Goal: Task Accomplishment & Management: Complete application form

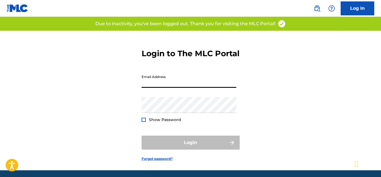
click at [181, 88] on input "Email Address" at bounding box center [188, 80] width 95 height 16
type input "[EMAIL_ADDRESS][DOMAIN_NAME]"
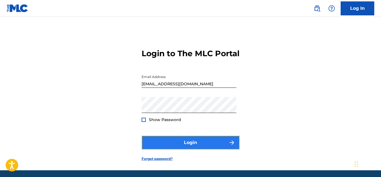
click at [166, 149] on button "Login" at bounding box center [190, 143] width 98 height 14
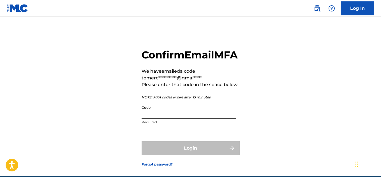
click at [191, 119] on input "Code" at bounding box center [188, 111] width 95 height 16
paste input "287584"
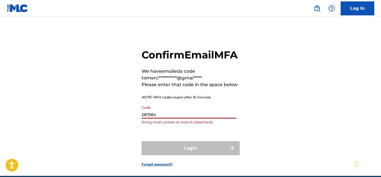
click at [142, 119] on input "287584" at bounding box center [188, 111] width 95 height 16
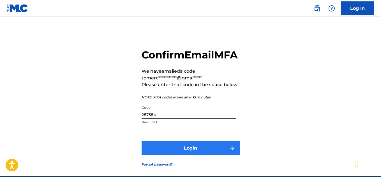
type input "287584"
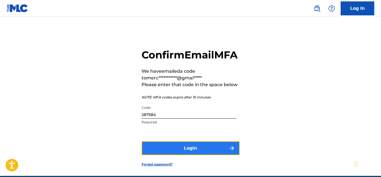
click at [198, 154] on button "Login" at bounding box center [190, 148] width 98 height 14
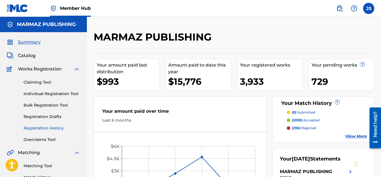
click at [47, 127] on link "Registration History" at bounding box center [52, 128] width 57 height 6
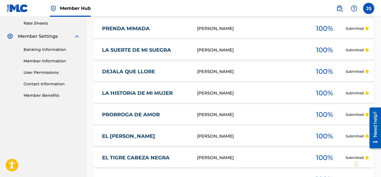
scroll to position [292, 0]
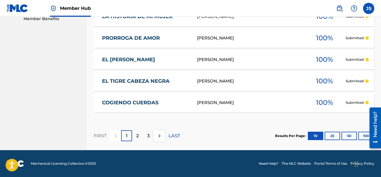
drag, startPoint x: 267, startPoint y: 83, endPoint x: 223, endPoint y: 121, distance: 58.4
click at [223, 121] on div "Showing 1 - 10 of 729 results Compact View Song Title Writers ? Your Total Subm…" at bounding box center [234, 12] width 280 height 276
click at [365, 134] on div at bounding box center [373, 128] width 16 height 45
click at [363, 137] on button "100" at bounding box center [365, 136] width 15 height 8
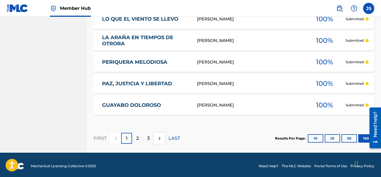
scroll to position [2233, 0]
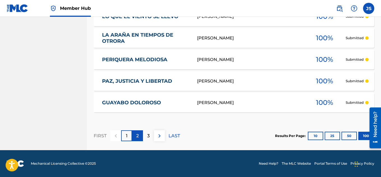
click at [139, 137] on div "2" at bounding box center [137, 136] width 11 height 11
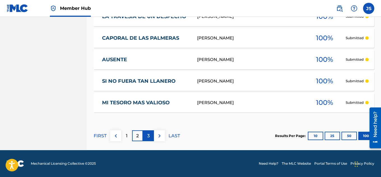
click at [144, 141] on div "3" at bounding box center [148, 136] width 11 height 11
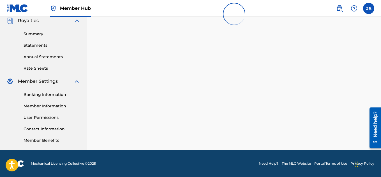
scroll to position [170, 0]
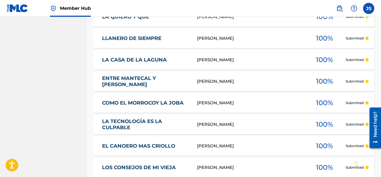
scroll to position [2233, 0]
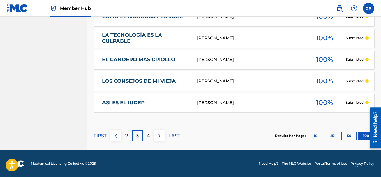
click at [173, 140] on div "LAST" at bounding box center [173, 136] width 11 height 11
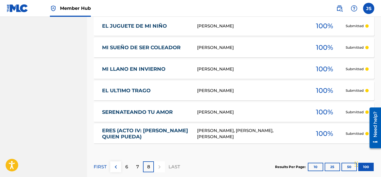
scroll to position [661, 0]
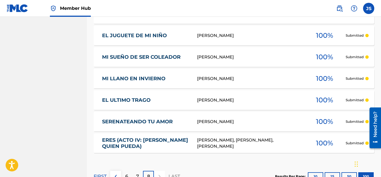
click at [218, 143] on div "[PERSON_NAME], [PERSON_NAME], [PERSON_NAME]" at bounding box center [250, 143] width 106 height 13
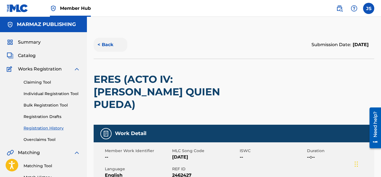
click at [111, 40] on button "< Back" at bounding box center [111, 45] width 34 height 14
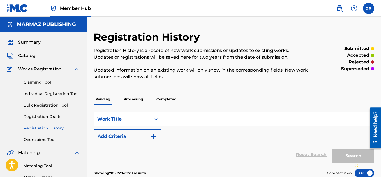
click at [145, 98] on p "Processing" at bounding box center [133, 100] width 23 height 12
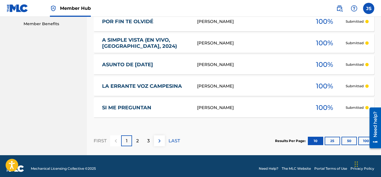
scroll to position [292, 0]
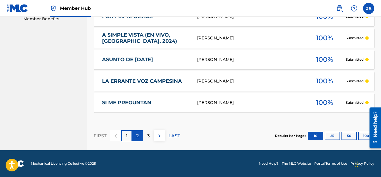
click at [138, 138] on p "2" at bounding box center [137, 136] width 3 height 7
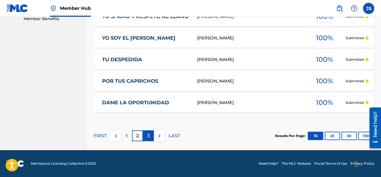
click at [151, 133] on div "3" at bounding box center [148, 136] width 11 height 11
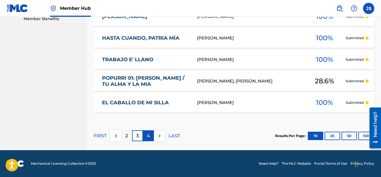
click at [151, 134] on div "4" at bounding box center [148, 136] width 11 height 11
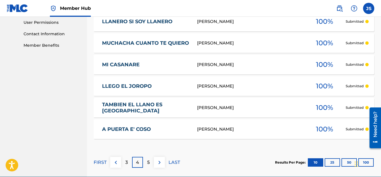
scroll to position [265, 0]
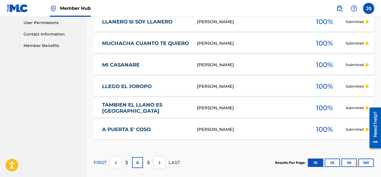
click at [173, 164] on p "LAST" at bounding box center [173, 163] width 11 height 7
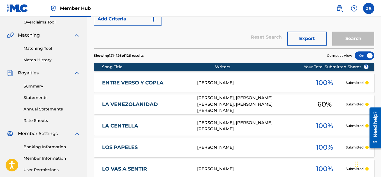
scroll to position [117, 0]
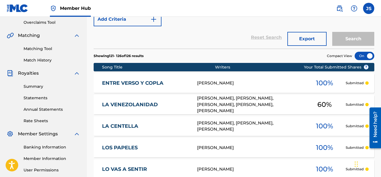
click at [201, 88] on div "ENTRE VERSO Y COPLA [PERSON_NAME] 100 % Submitted" at bounding box center [234, 83] width 280 height 20
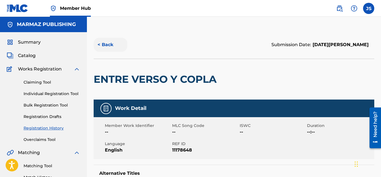
click at [112, 45] on button "< Back" at bounding box center [111, 45] width 34 height 14
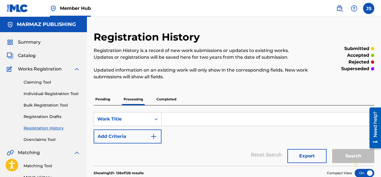
click at [173, 95] on p "Completed" at bounding box center [166, 100] width 23 height 12
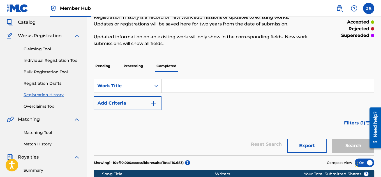
scroll to position [23, 0]
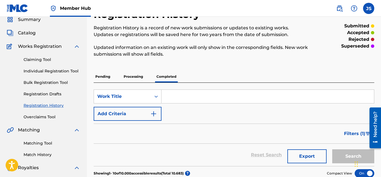
click at [132, 76] on p "Processing" at bounding box center [133, 77] width 23 height 12
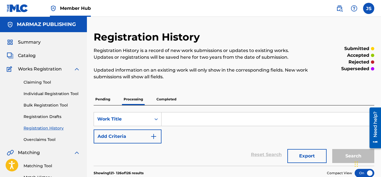
scroll to position [206, 0]
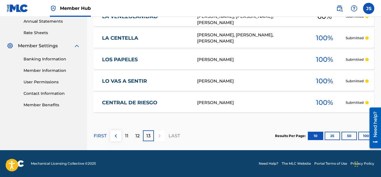
click at [173, 138] on p "LAST" at bounding box center [173, 136] width 11 height 7
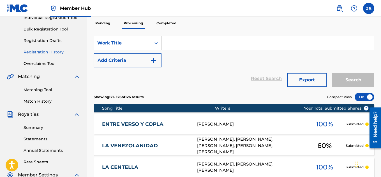
scroll to position [78, 0]
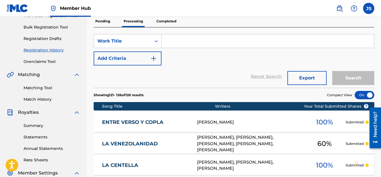
click at [142, 121] on link "ENTRE VERSO Y COPLA" at bounding box center [145, 122] width 87 height 6
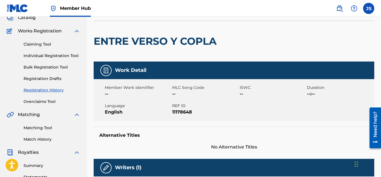
scroll to position [38, 0]
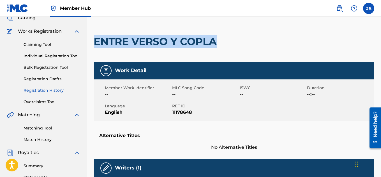
drag, startPoint x: 217, startPoint y: 44, endPoint x: 95, endPoint y: 44, distance: 122.1
click at [95, 44] on h2 "ENTRE VERSO Y COPLA" at bounding box center [157, 41] width 126 height 13
copy h2 "ENTRE VERSO Y COPLA"
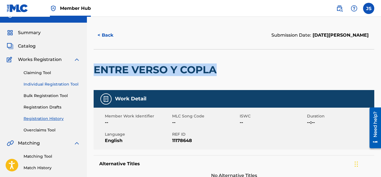
click at [44, 85] on link "Individual Registration Tool" at bounding box center [52, 85] width 57 height 6
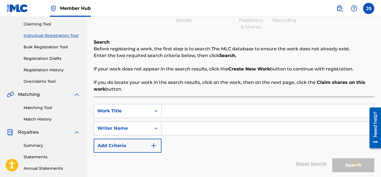
scroll to position [59, 0]
click at [185, 109] on input "Search Form" at bounding box center [267, 110] width 212 height 13
paste input "ENTRE VERSO Y COPLA"
click at [193, 109] on input "ENTRE VERSO Y COPLA" at bounding box center [267, 110] width 212 height 13
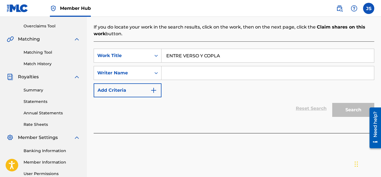
scroll to position [118, 0]
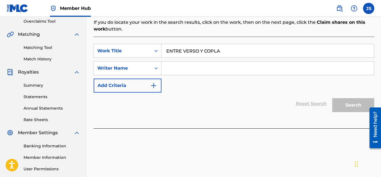
type input "ENTRE VERSO Y COPLA"
click at [183, 71] on input "Search Form" at bounding box center [267, 68] width 212 height 13
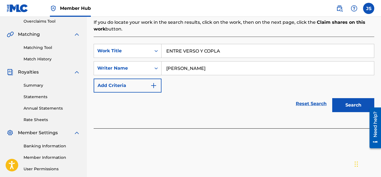
click at [332, 98] on button "Search" at bounding box center [353, 105] width 42 height 14
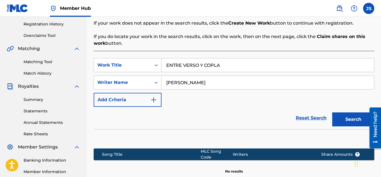
scroll to position [103, 0]
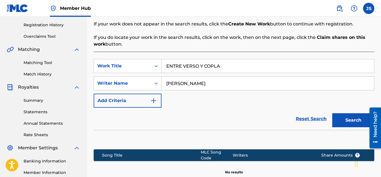
click at [198, 84] on input "[PERSON_NAME]" at bounding box center [267, 83] width 212 height 13
type input "[PERSON_NAME]"
click at [332, 113] on button "Search" at bounding box center [353, 120] width 42 height 14
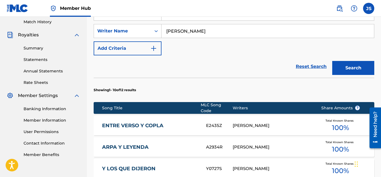
scroll to position [155, 0]
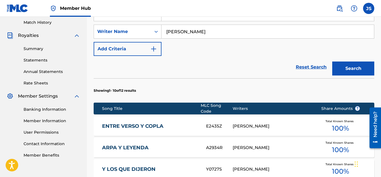
click at [129, 123] on link "ENTRE VERSO Y COPLA" at bounding box center [150, 126] width 96 height 6
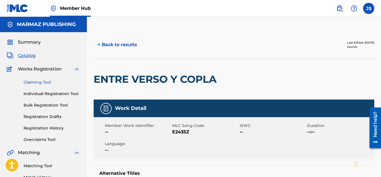
click at [40, 81] on link "Claiming Tool" at bounding box center [52, 83] width 57 height 6
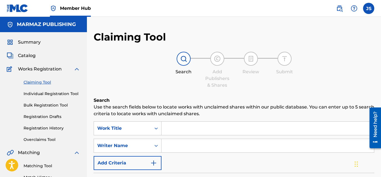
click at [175, 141] on input "Search Form" at bounding box center [267, 145] width 212 height 13
type input "[PERSON_NAME]"
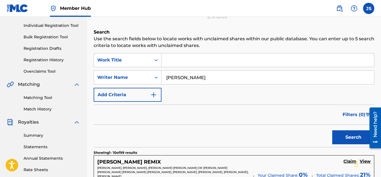
scroll to position [68, 0]
click at [195, 65] on input "Search Form" at bounding box center [267, 60] width 212 height 13
paste input "SOLO MI AMOR"
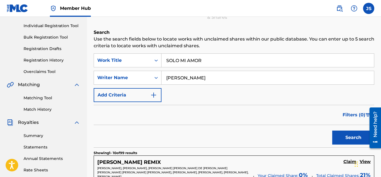
type input "SOLO MI AMOR"
click at [332, 131] on button "Search" at bounding box center [353, 138] width 42 height 14
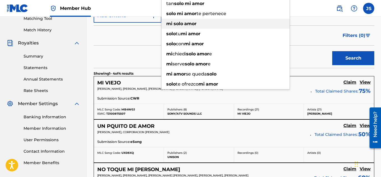
scroll to position [148, 0]
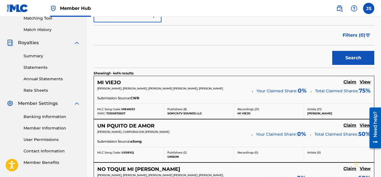
click at [138, 48] on div "Search" at bounding box center [234, 56] width 280 height 22
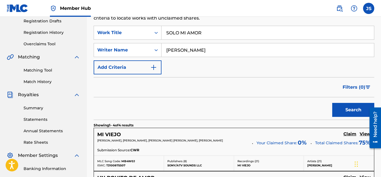
scroll to position [80, 0]
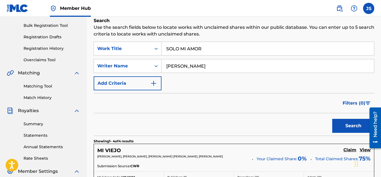
click at [240, 67] on input "[PERSON_NAME]" at bounding box center [267, 65] width 212 height 13
click at [216, 44] on input "SOLO MI AMOR" at bounding box center [267, 48] width 212 height 13
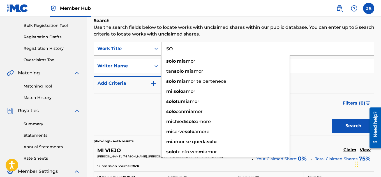
type input "S"
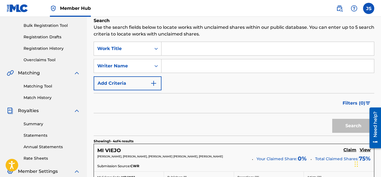
click at [188, 67] on input "Search Form" at bounding box center [267, 65] width 212 height 13
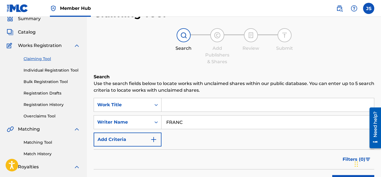
scroll to position [25, 0]
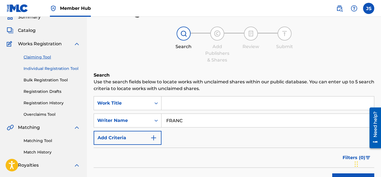
type input "FRANC"
click at [59, 71] on link "Individual Registration Tool" at bounding box center [52, 69] width 57 height 6
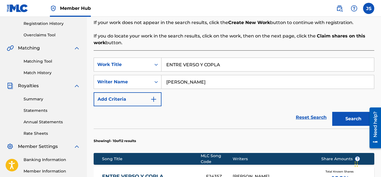
scroll to position [106, 0]
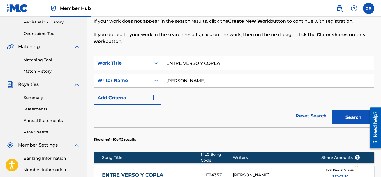
click at [216, 66] on input "ENTRE VERSO Y COPLA" at bounding box center [267, 63] width 212 height 13
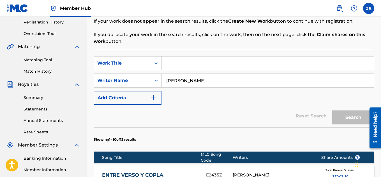
click at [200, 80] on input "[PERSON_NAME]" at bounding box center [267, 80] width 212 height 13
type input "[PERSON_NAME]"
click at [169, 112] on div "Reset Search Search" at bounding box center [234, 116] width 280 height 22
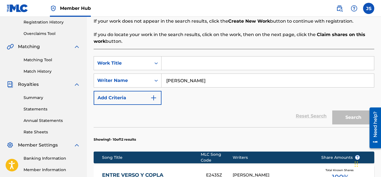
drag, startPoint x: 175, startPoint y: 56, endPoint x: 172, endPoint y: 64, distance: 8.4
click at [172, 64] on div "Search Form" at bounding box center [267, 63] width 213 height 14
click at [172, 64] on input "Search Form" at bounding box center [267, 63] width 212 height 13
paste input "NO LO PERMITAS"
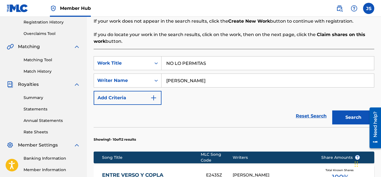
type input "NO LO PERMITAS"
click at [332, 111] on button "Search" at bounding box center [353, 118] width 42 height 14
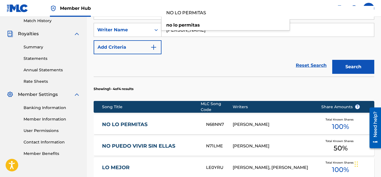
scroll to position [160, 0]
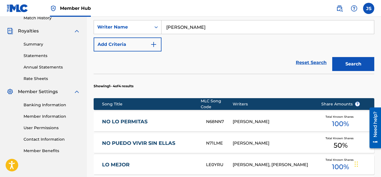
click at [128, 119] on link "NO LO PERMITAS" at bounding box center [150, 122] width 96 height 6
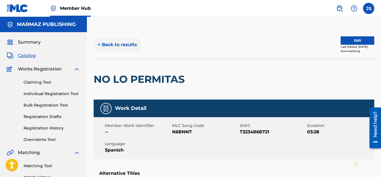
click at [122, 47] on button "< Back to results" at bounding box center [117, 45] width 47 height 14
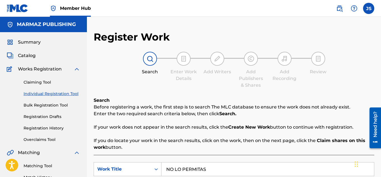
scroll to position [160, 0]
